Goal: Find specific page/section: Find specific page/section

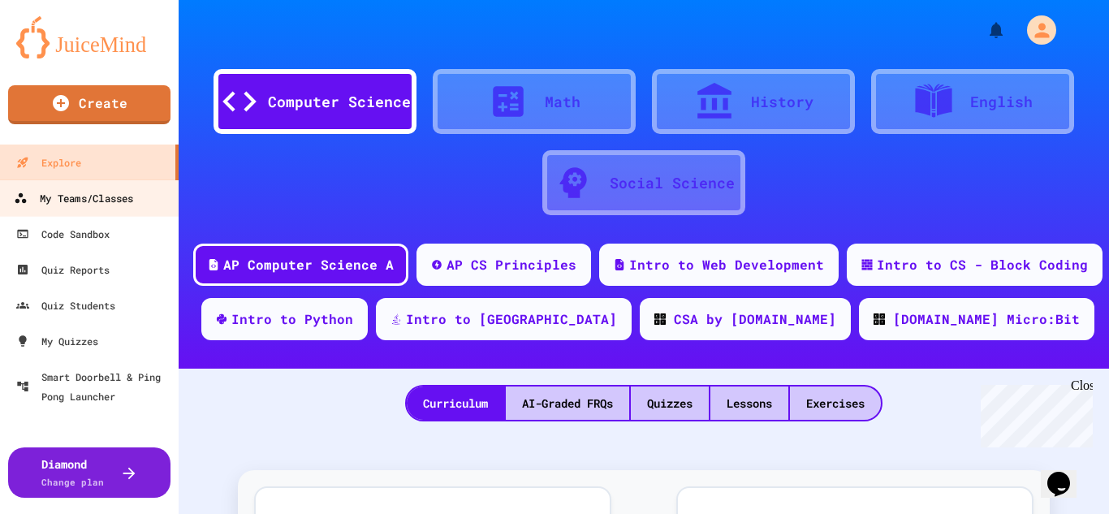
click at [93, 208] on div "My Teams/Classes" at bounding box center [73, 198] width 119 height 20
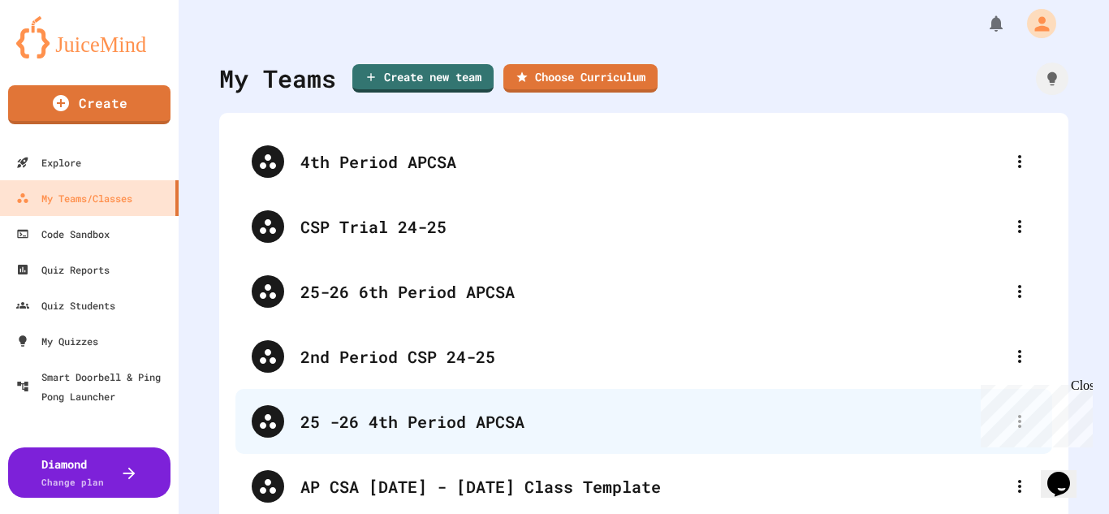
scroll to position [8, 0]
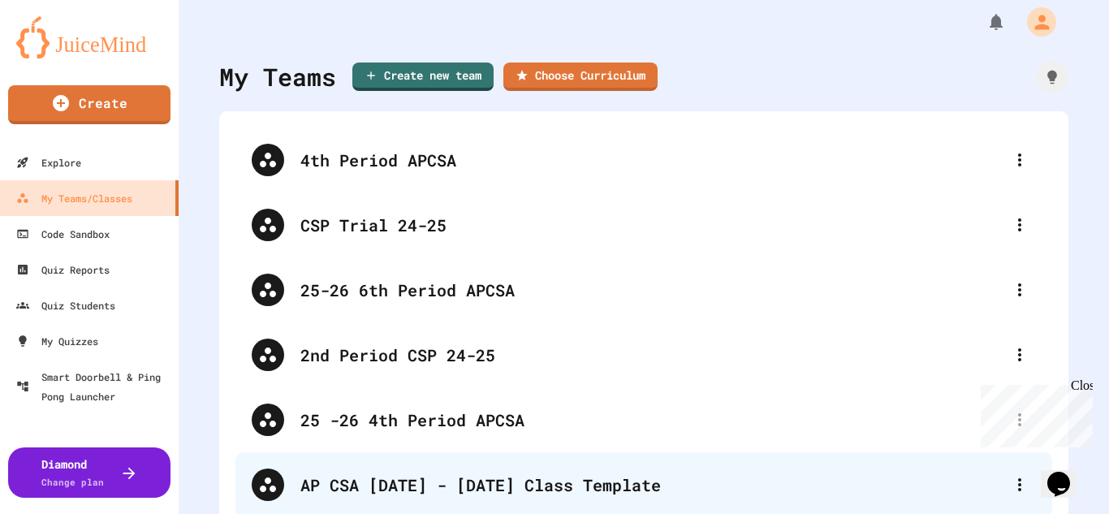
click at [429, 475] on div "AP CSA [DATE] - [DATE] Class Template" at bounding box center [651, 485] width 703 height 24
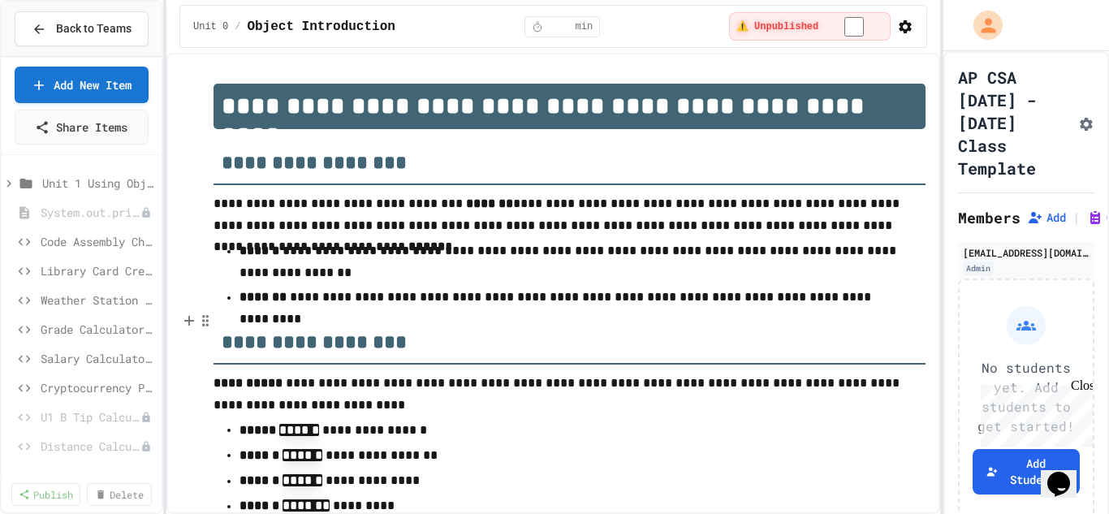
scroll to position [114, 0]
click at [86, 415] on span "U1 B Tip Calculator" at bounding box center [83, 416] width 84 height 17
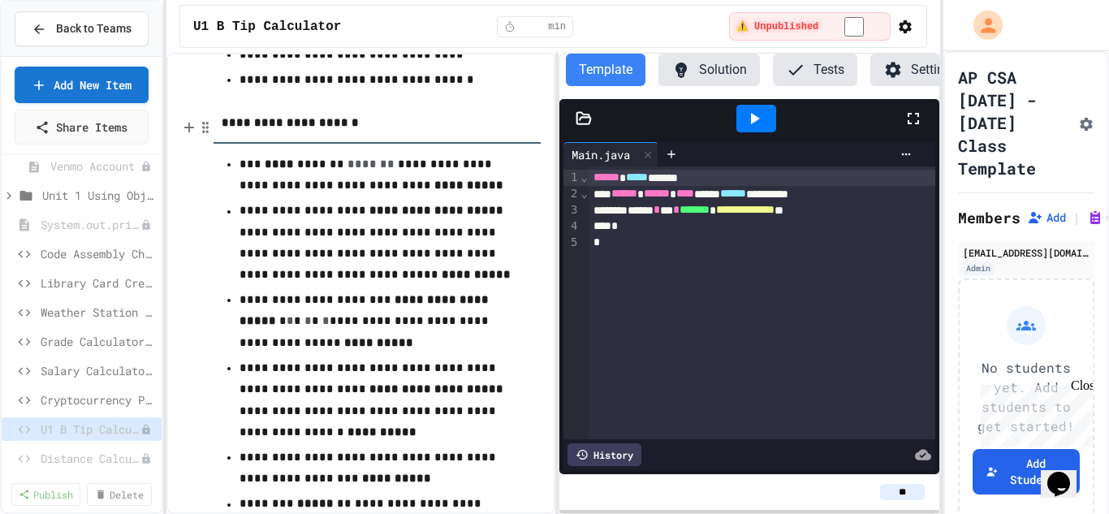
scroll to position [509, 0]
